Goal: Navigation & Orientation: Find specific page/section

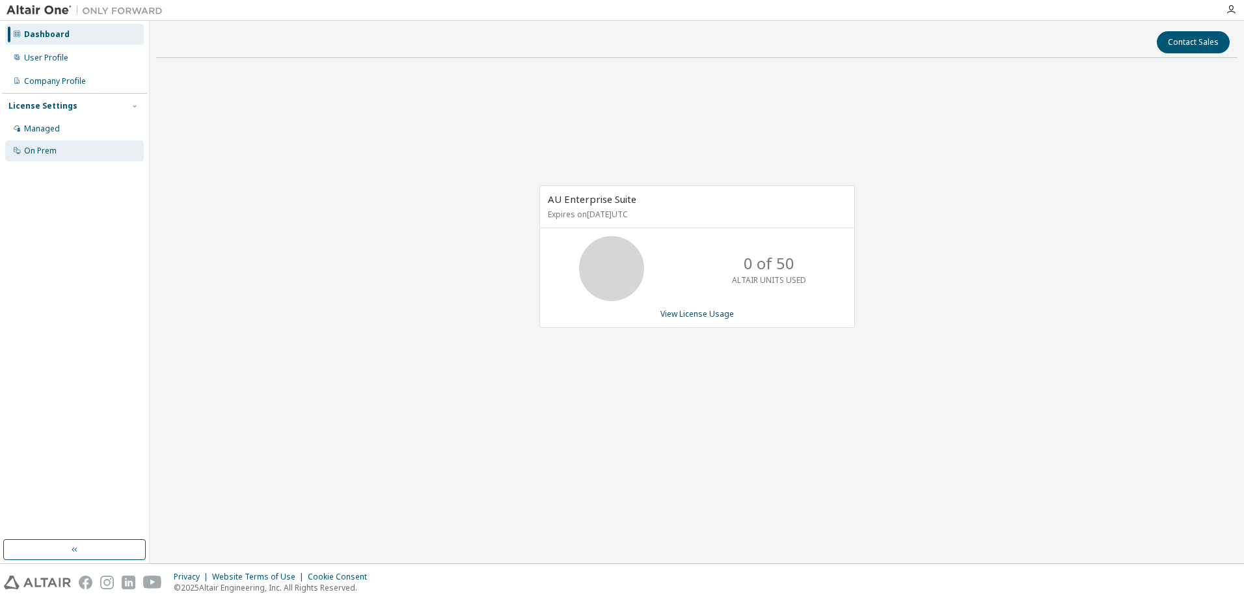
click at [40, 148] on div "On Prem" at bounding box center [40, 151] width 33 height 10
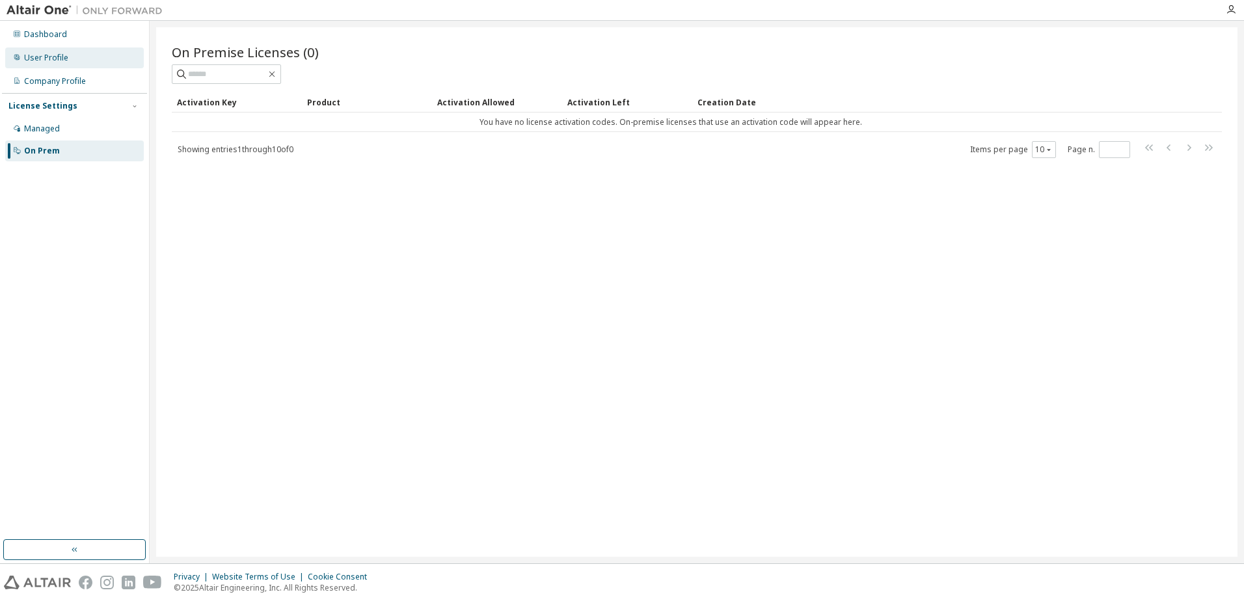
click at [41, 56] on div "User Profile" at bounding box center [46, 58] width 44 height 10
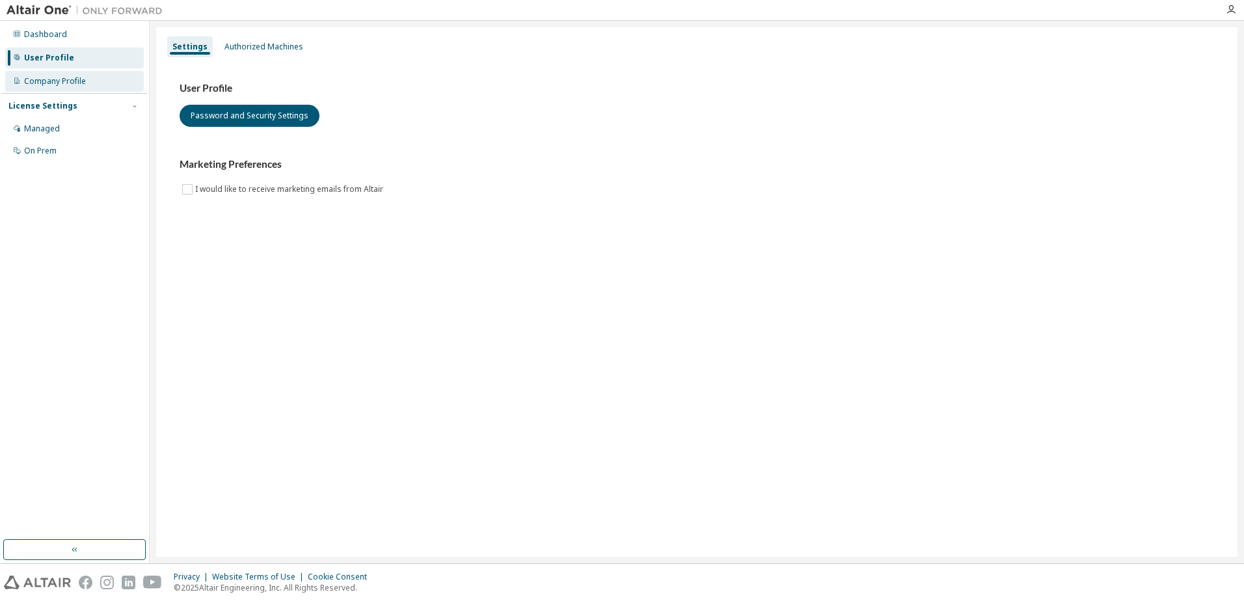
click at [74, 81] on div "Company Profile" at bounding box center [55, 81] width 62 height 10
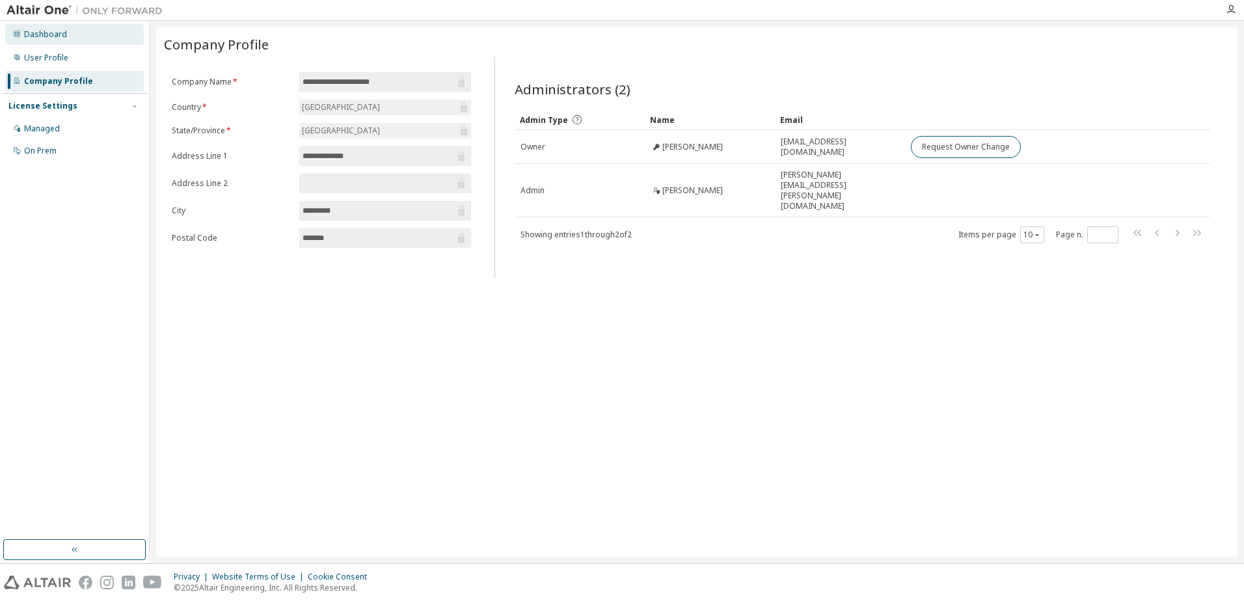
click at [59, 31] on div "Dashboard" at bounding box center [45, 34] width 43 height 10
